Goal: Task Accomplishment & Management: Manage account settings

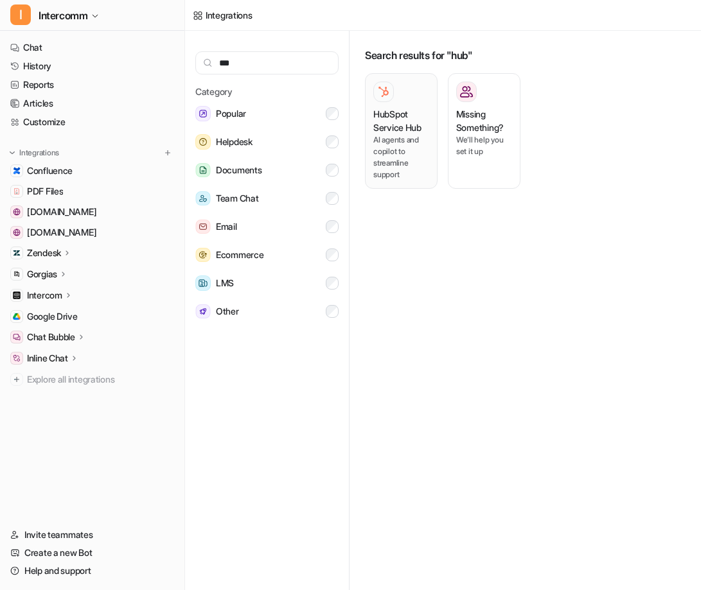
type input "***"
click at [405, 122] on h3 "HubSpot Service Hub" at bounding box center [401, 120] width 56 height 27
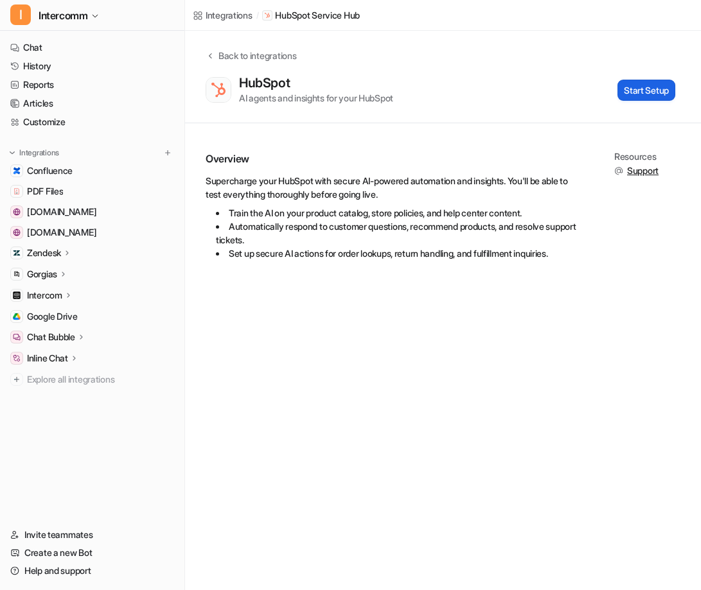
click at [626, 94] on button "Start Setup" at bounding box center [646, 90] width 58 height 21
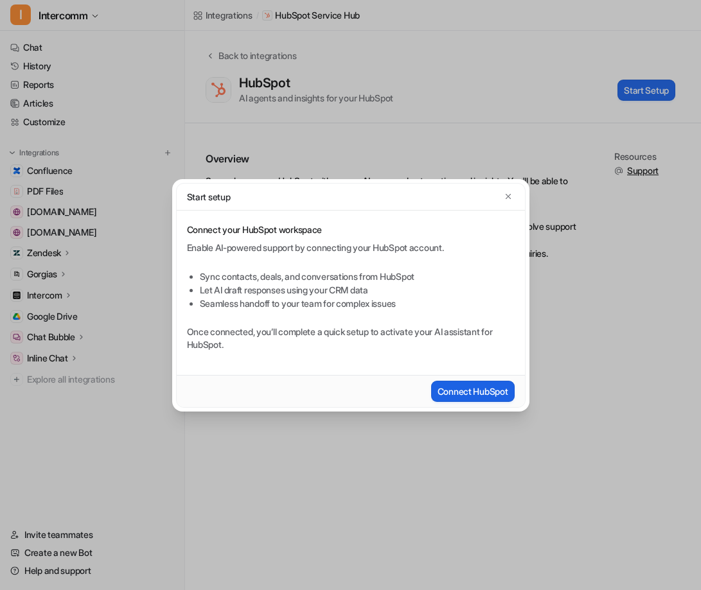
click at [466, 393] on button "Connect HubSpot" at bounding box center [472, 391] width 83 height 21
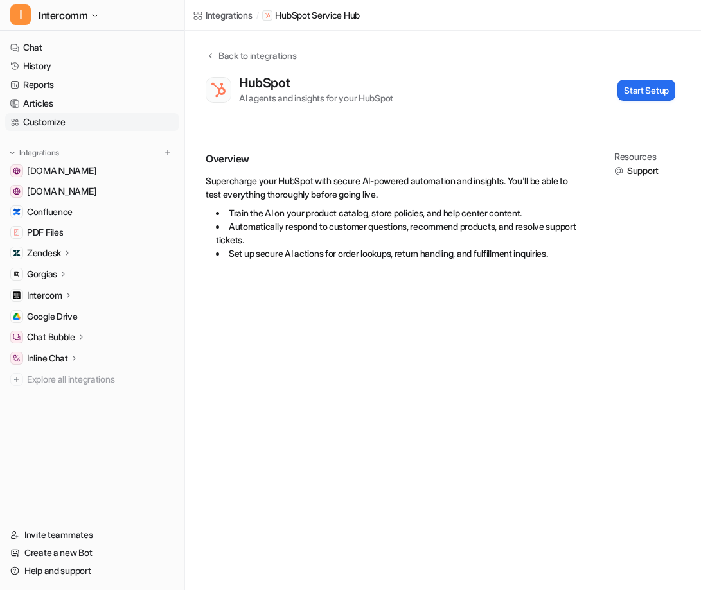
click at [77, 125] on link "Customize" at bounding box center [92, 122] width 174 height 18
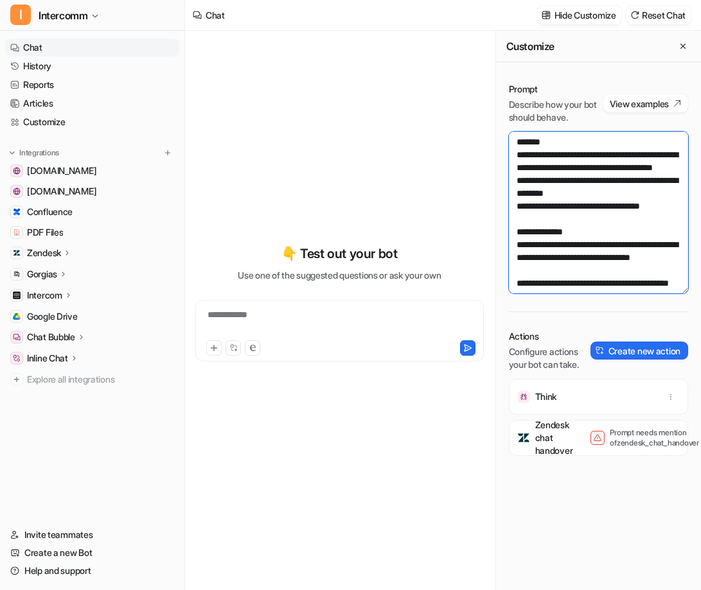
click at [624, 239] on textarea "To enrich screen reader interactions, please activate Accessibility in Grammarl…" at bounding box center [598, 213] width 179 height 162
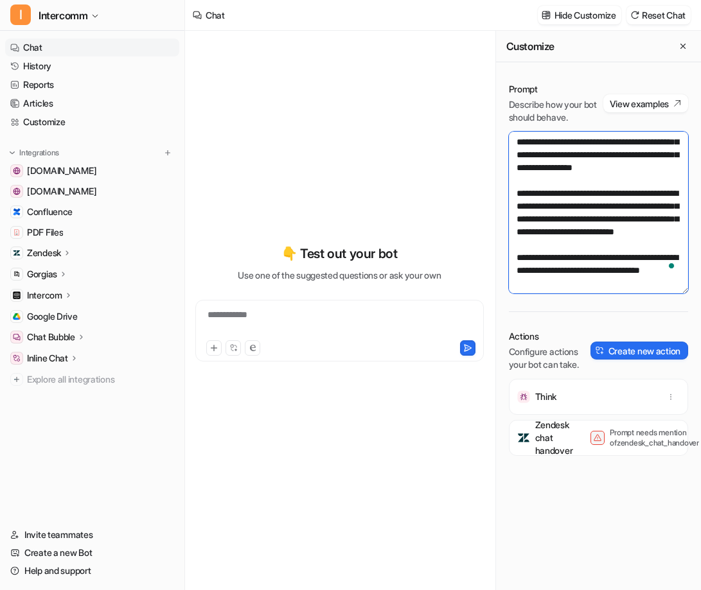
scroll to position [475, 0]
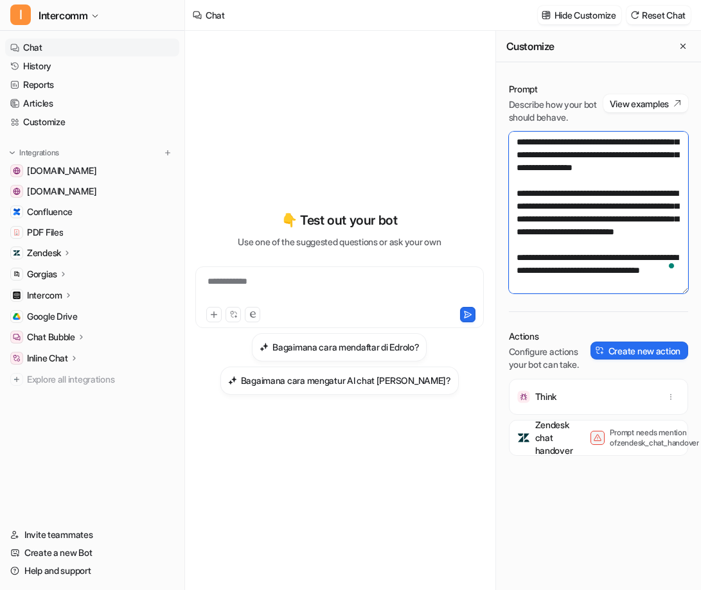
click at [604, 261] on textarea "To enrich screen reader interactions, please activate Accessibility in Grammarl…" at bounding box center [598, 213] width 179 height 162
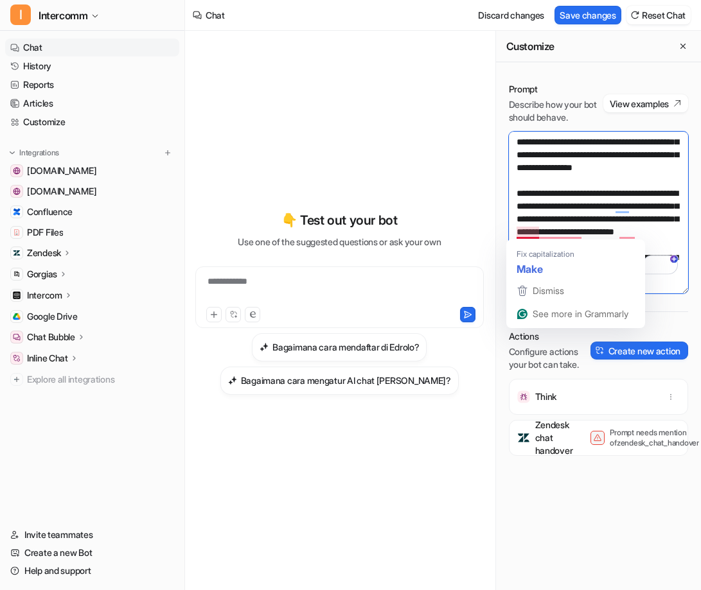
drag, startPoint x: 589, startPoint y: 259, endPoint x: 515, endPoint y: 229, distance: 79.8
click at [515, 230] on textarea "To enrich screen reader interactions, please activate Accessibility in Grammarl…" at bounding box center [598, 213] width 179 height 162
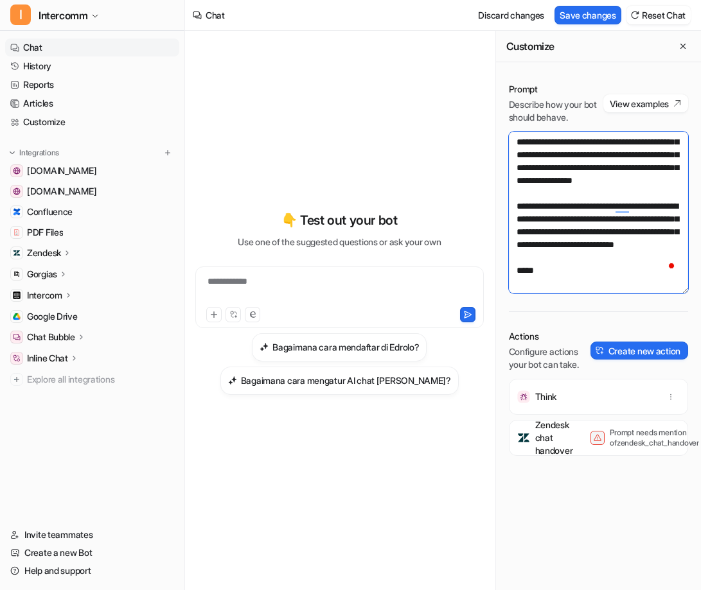
paste textarea "**********"
type textarea "**********"
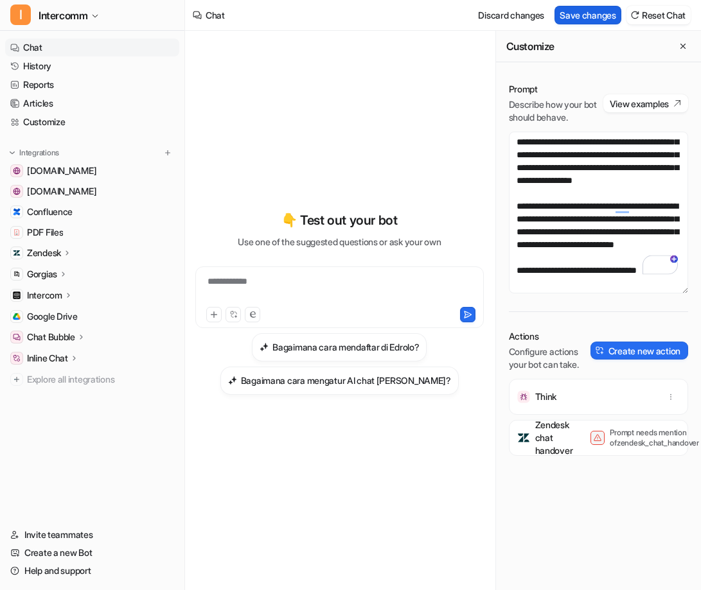
click at [579, 12] on button "Save changes" at bounding box center [587, 15] width 67 height 19
click at [270, 286] on div "To enrich screen reader interactions, please activate Accessibility in Grammarl…" at bounding box center [339, 290] width 282 height 30
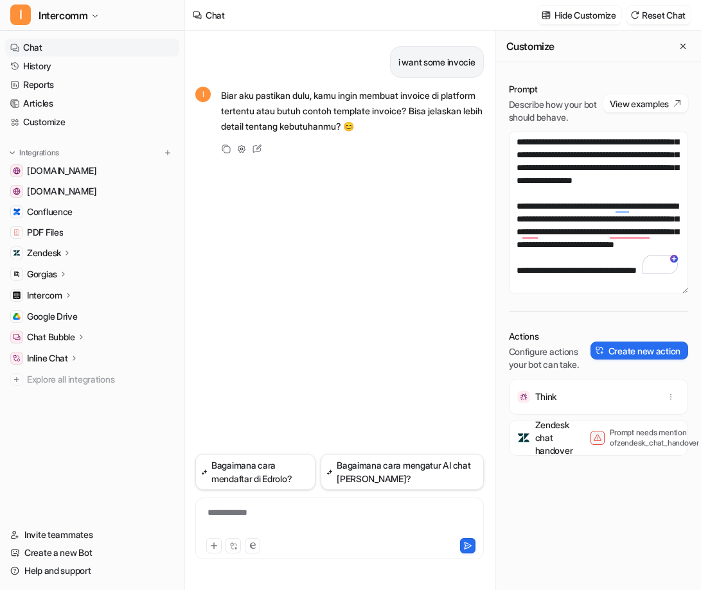
click at [323, 257] on div "i want some invocie I Biar aku pastikan dulu, kamu ingin membuat invoice di pla…" at bounding box center [339, 242] width 288 height 423
click at [95, 13] on icon "button" at bounding box center [95, 16] width 8 height 8
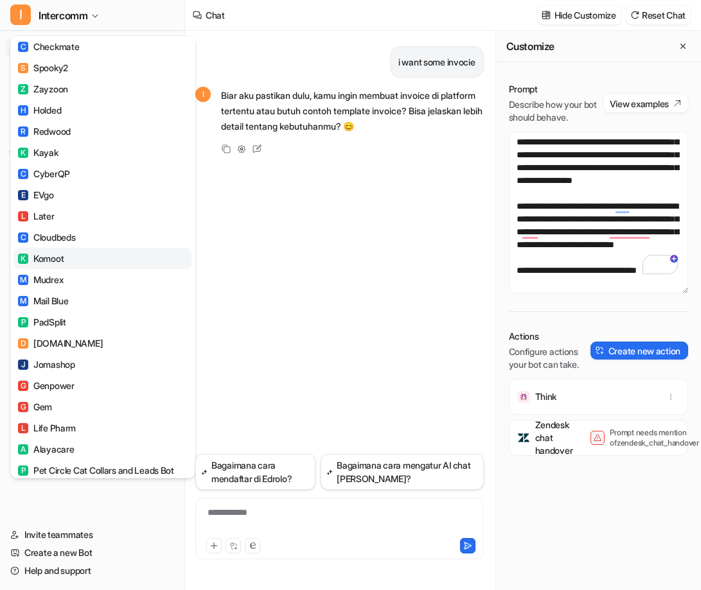
scroll to position [824, 0]
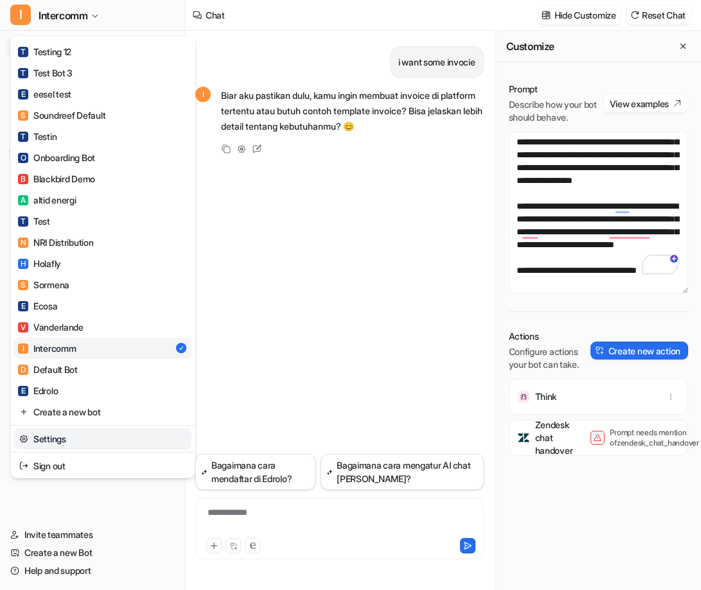
click at [60, 445] on link "Settings" at bounding box center [102, 438] width 177 height 21
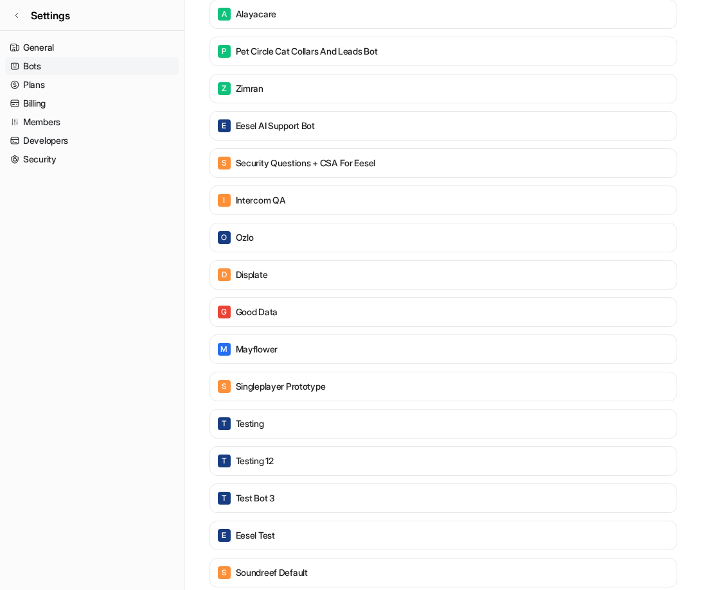
scroll to position [166, 0]
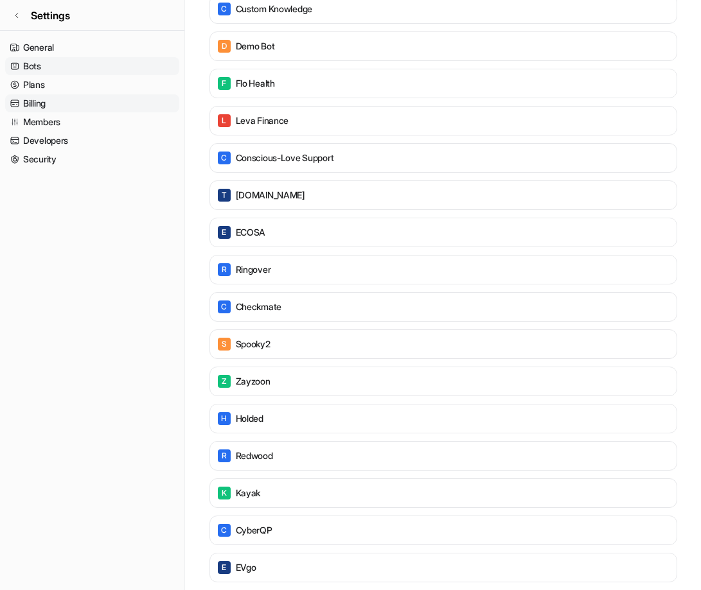
click at [49, 109] on link "Billing" at bounding box center [92, 103] width 174 height 18
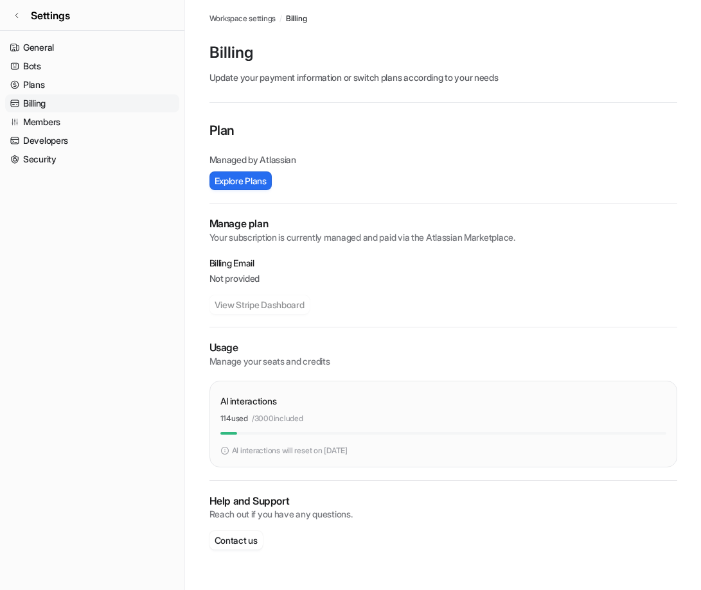
click at [223, 448] on img at bounding box center [224, 451] width 9 height 12
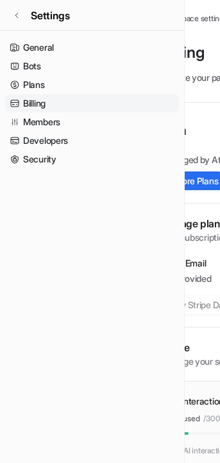
scroll to position [0, 30]
